Goal: Task Accomplishment & Management: Manage account settings

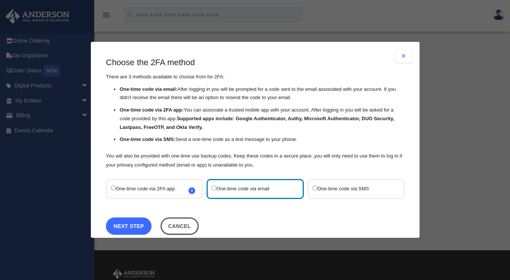
click at [136, 226] on link "Next Step" at bounding box center [129, 225] width 46 height 17
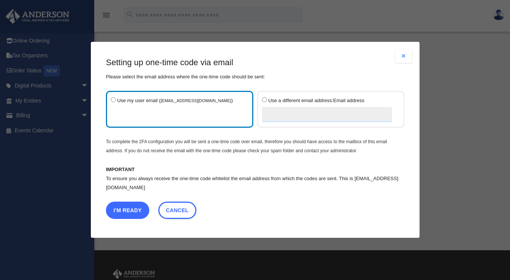
click at [130, 210] on button "I'm Ready" at bounding box center [127, 210] width 43 height 17
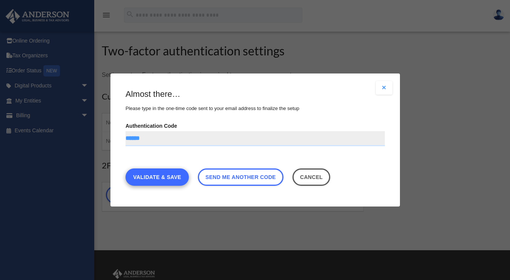
type input "******"
click at [163, 183] on link "Validate & Save" at bounding box center [156, 176] width 63 height 17
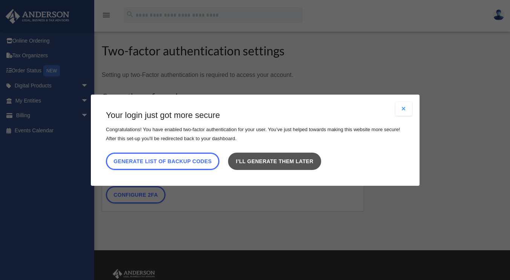
click at [277, 162] on link "I’ll generate them later" at bounding box center [274, 160] width 93 height 17
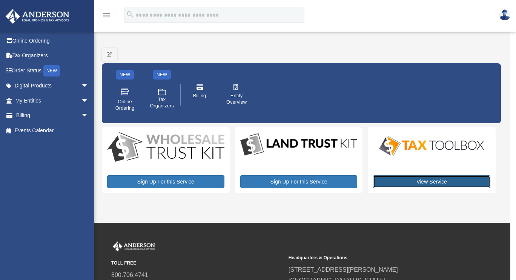
click at [430, 182] on link "View Service" at bounding box center [431, 181] width 117 height 13
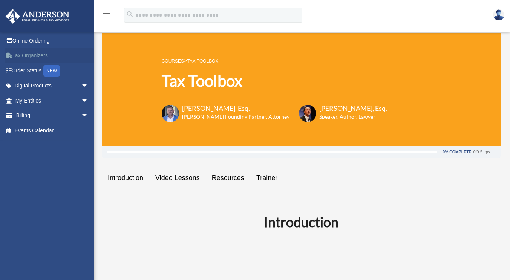
click at [17, 57] on link "Tax Organizers" at bounding box center [52, 55] width 95 height 15
